Goal: Transaction & Acquisition: Book appointment/travel/reservation

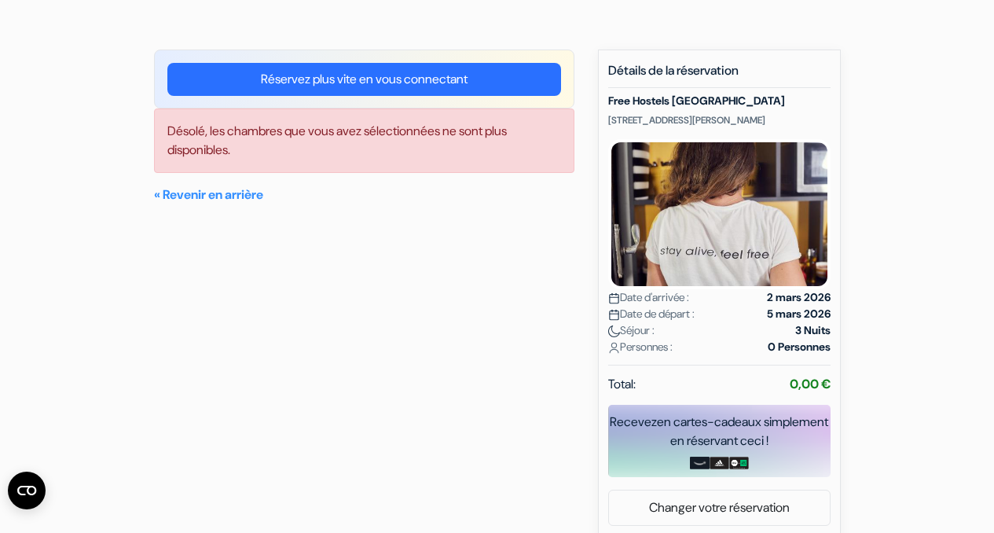
scroll to position [100, 0]
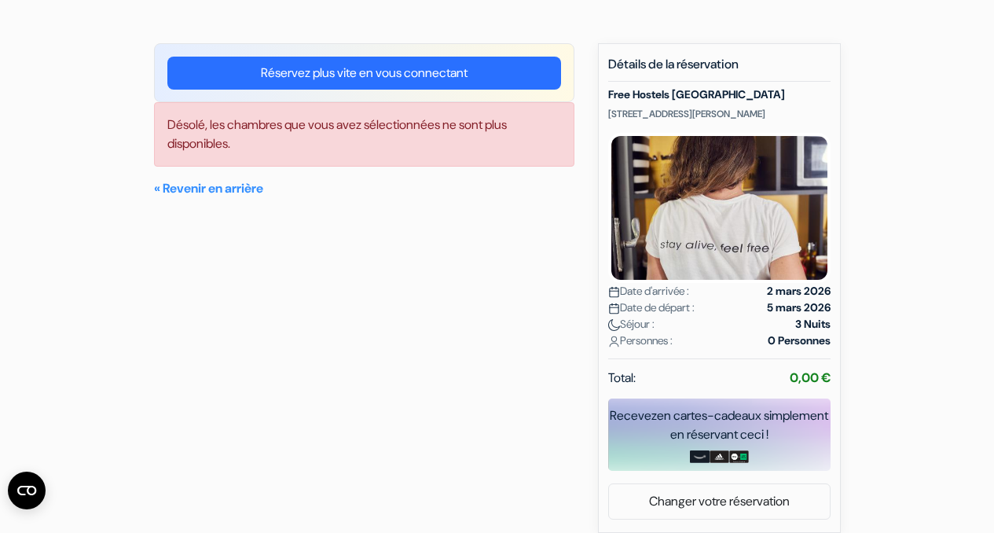
click at [253, 131] on div "Désolé, les chambres que vous avez sélectionnées ne sont plus disponibles." at bounding box center [364, 134] width 420 height 64
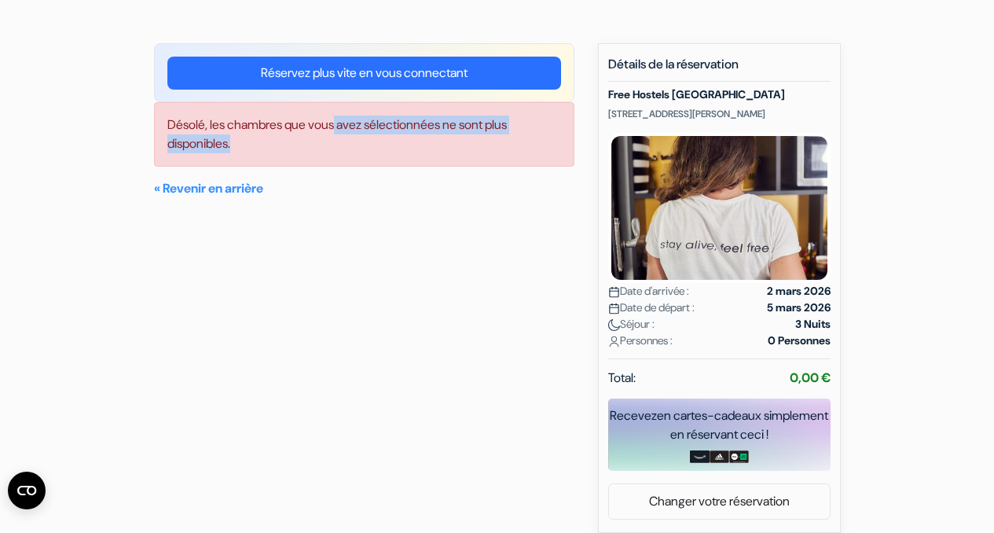
click at [327, 171] on div "Désolé, les chambres que vous avez sélectionnées ne sont plus disponibles. « Re…" at bounding box center [364, 150] width 420 height 96
click at [350, 195] on p "« Revenir en arrière" at bounding box center [364, 188] width 420 height 19
click at [354, 223] on div "Réservez plus vite en vous connectant Désolé, les chambres que vous avez sélect…" at bounding box center [364, 288] width 420 height 490
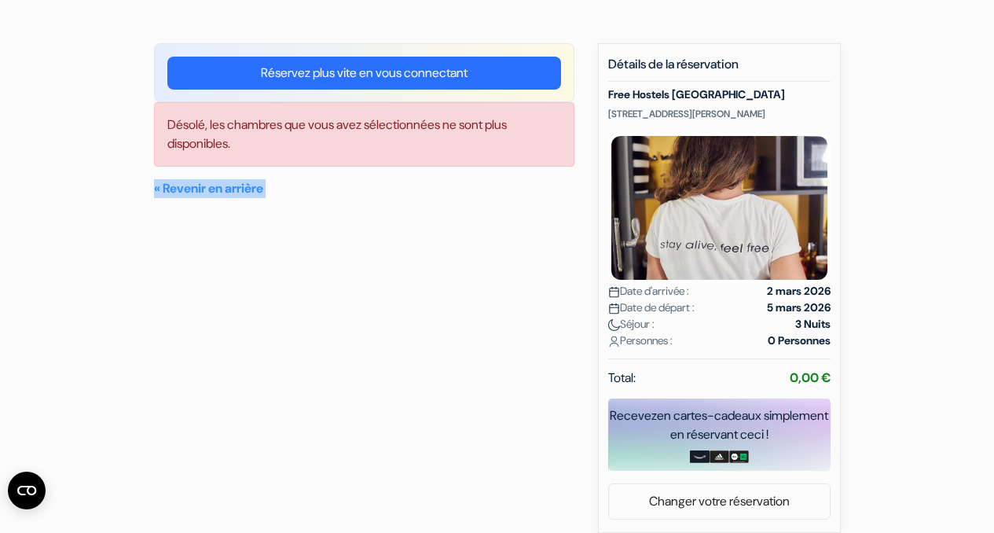
click at [354, 223] on div "Réservez plus vite en vous connectant Désolé, les chambres que vous avez sélect…" at bounding box center [364, 288] width 420 height 490
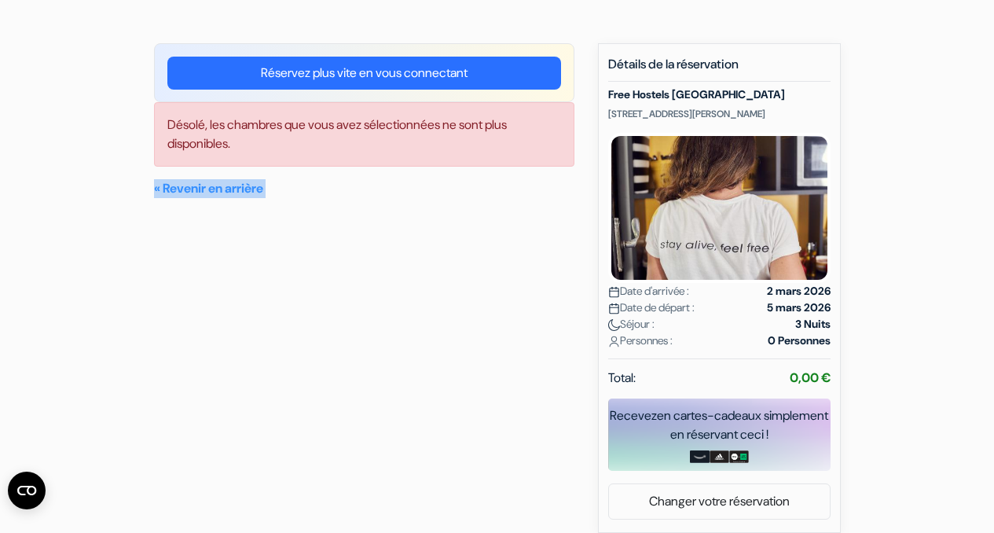
click at [354, 223] on div "Réservez plus vite en vous connectant Désolé, les chambres que vous avez sélect…" at bounding box center [364, 288] width 420 height 490
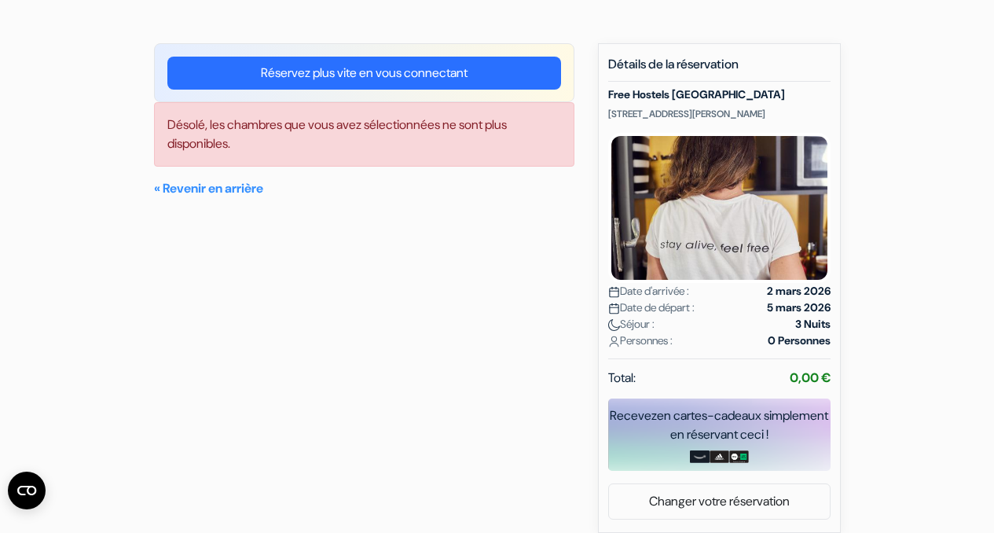
click at [354, 223] on div "Réservez plus vite en vous connectant Désolé, les chambres que vous avez sélect…" at bounding box center [364, 288] width 420 height 490
